Goal: Information Seeking & Learning: Find specific fact

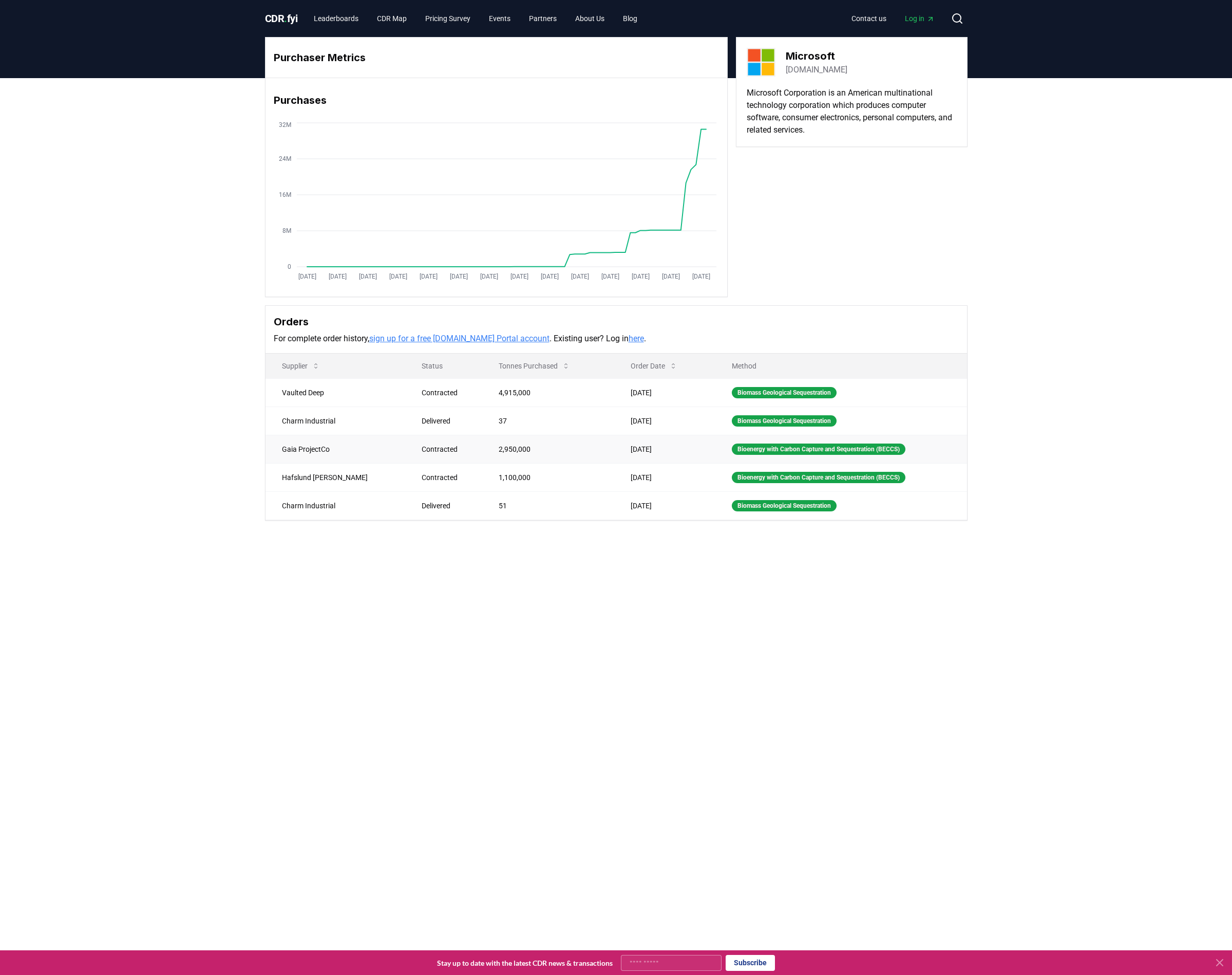
click at [618, 449] on td "[DATE]" at bounding box center [664, 449] width 101 height 28
click at [490, 446] on td "2,950,000" at bounding box center [548, 449] width 132 height 28
click at [405, 452] on td "Contracted" at bounding box center [444, 449] width 77 height 28
